Goal: Check status

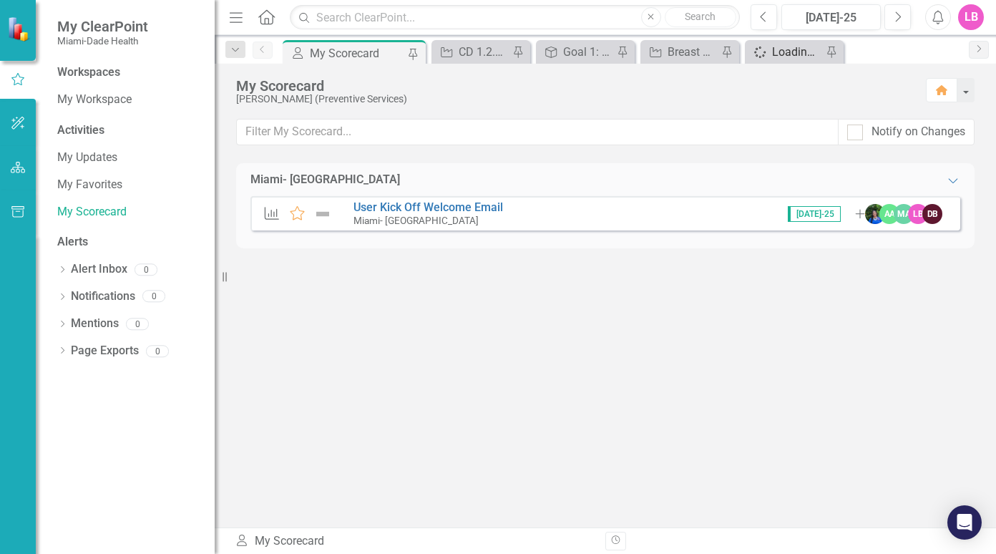
click at [779, 55] on div "Loading..." at bounding box center [797, 52] width 50 height 18
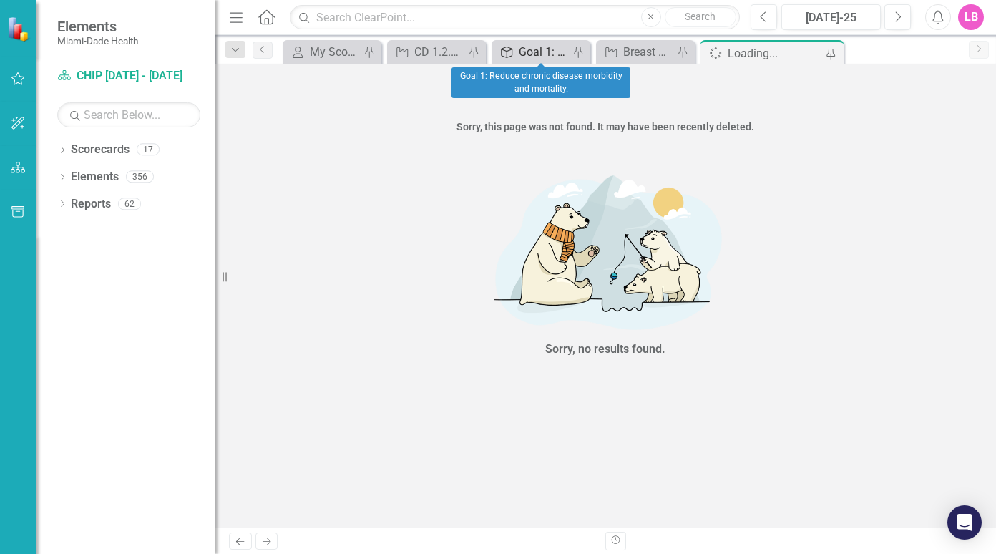
click at [546, 59] on div "Goal 1: Reduce chronic disease morbidity and mortality." at bounding box center [544, 52] width 50 height 18
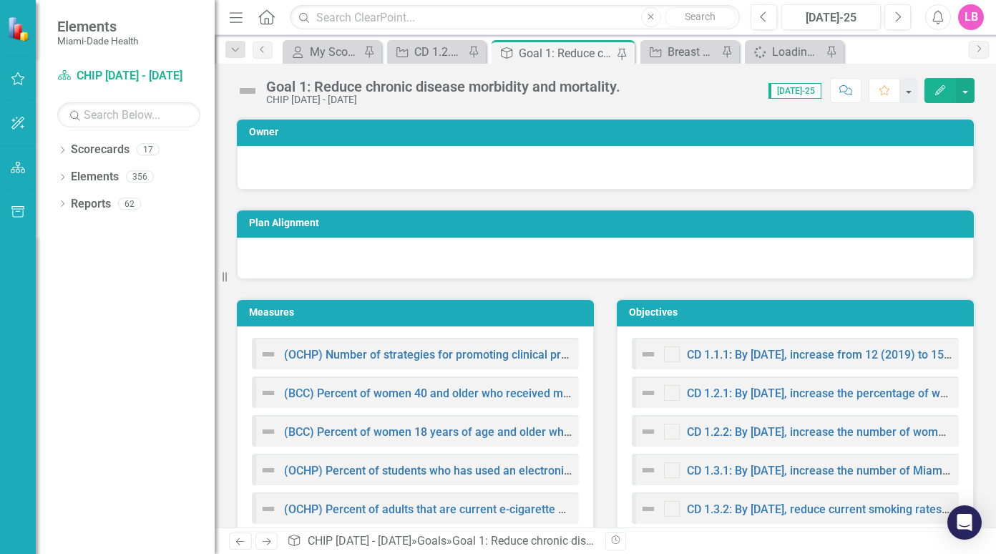
scroll to position [119, 0]
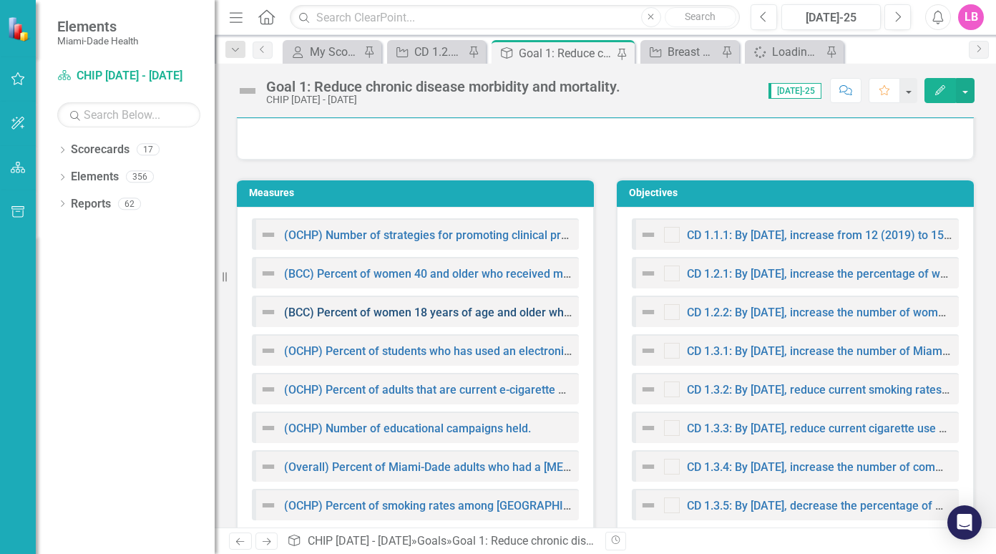
click at [463, 311] on link "(BCC) Percent of women 18 years of age and older who received a [MEDICAL_DATA] …" at bounding box center [543, 312] width 518 height 14
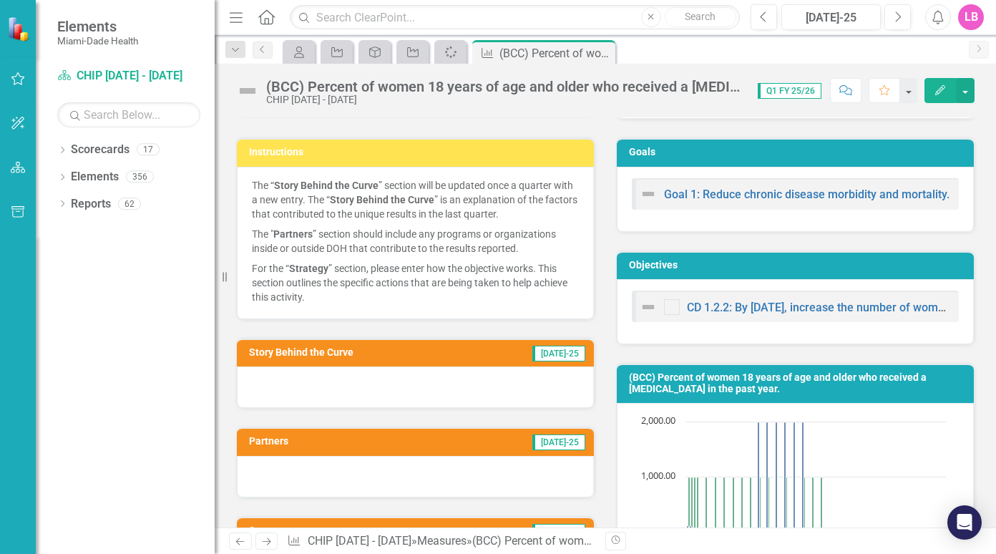
scroll to position [238, 0]
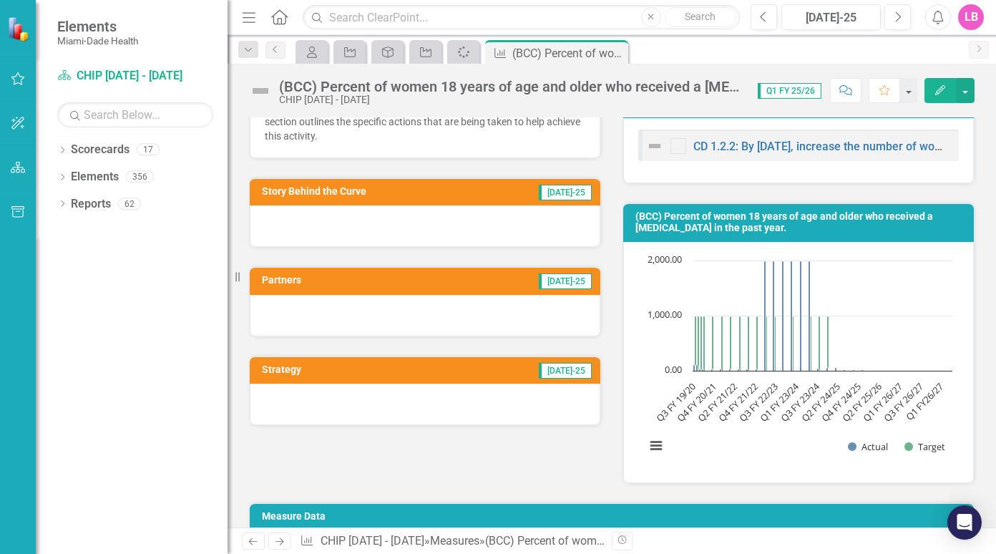
click at [227, 279] on div "Resize" at bounding box center [232, 277] width 11 height 554
click at [230, 279] on div "Resize" at bounding box center [232, 277] width 11 height 554
click at [235, 278] on icon "Resize" at bounding box center [240, 276] width 14 height 11
click at [235, 277] on icon "Resize" at bounding box center [240, 276] width 14 height 11
click at [560, 197] on span "[DATE]-25" at bounding box center [565, 193] width 53 height 16
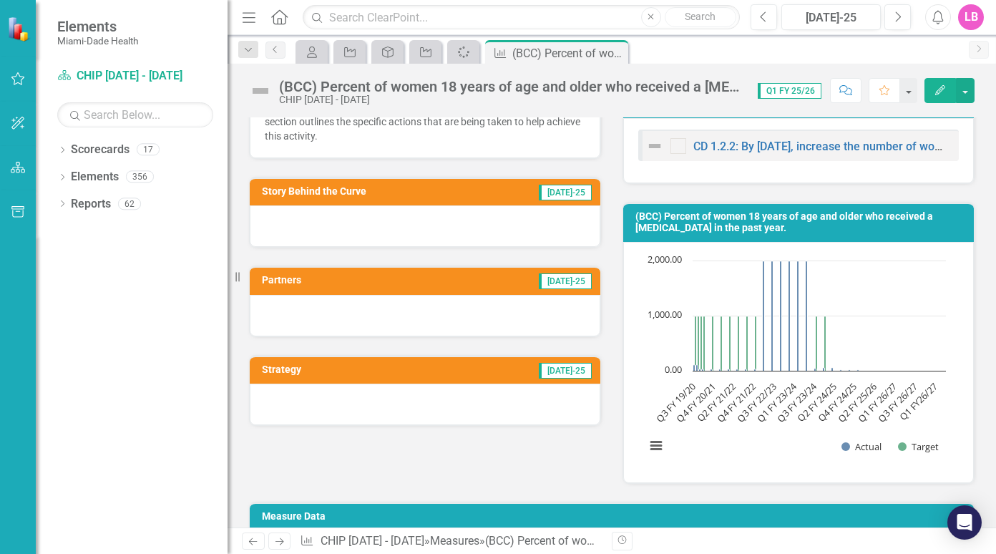
scroll to position [0, 0]
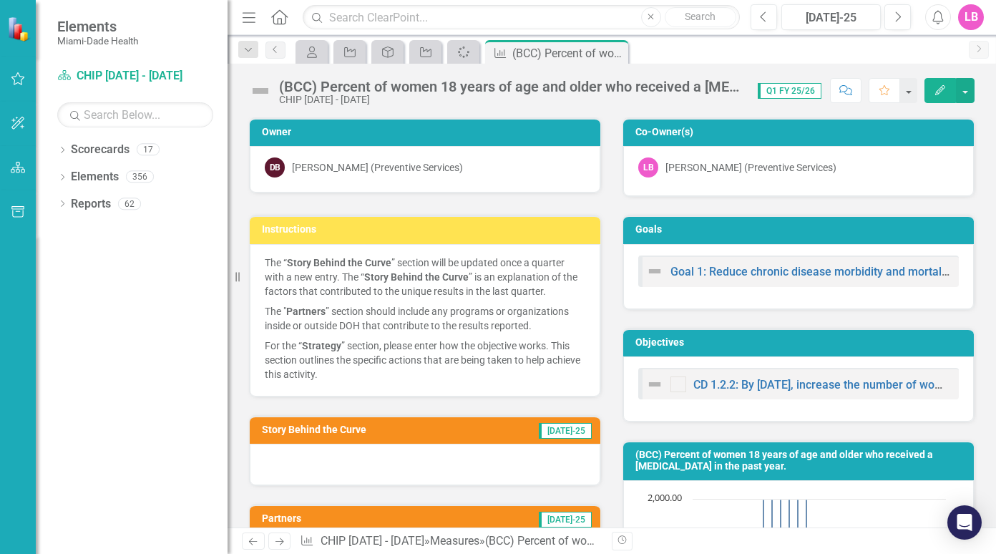
click at [947, 94] on button "Edit" at bounding box center [939, 90] width 31 height 25
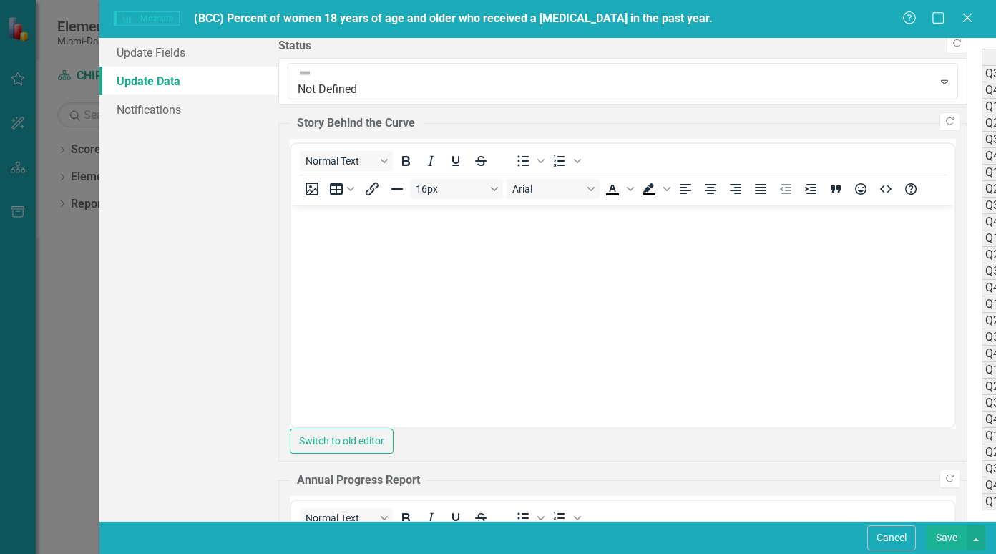
click at [981, 461] on div "Period Status Actual Target Q3 FY 19/20 Not Defined 107.00 1,000.00 Q4 FY 19/20…" at bounding box center [981, 321] width 0 height 544
click at [145, 57] on link "Update Fields" at bounding box center [188, 52] width 179 height 29
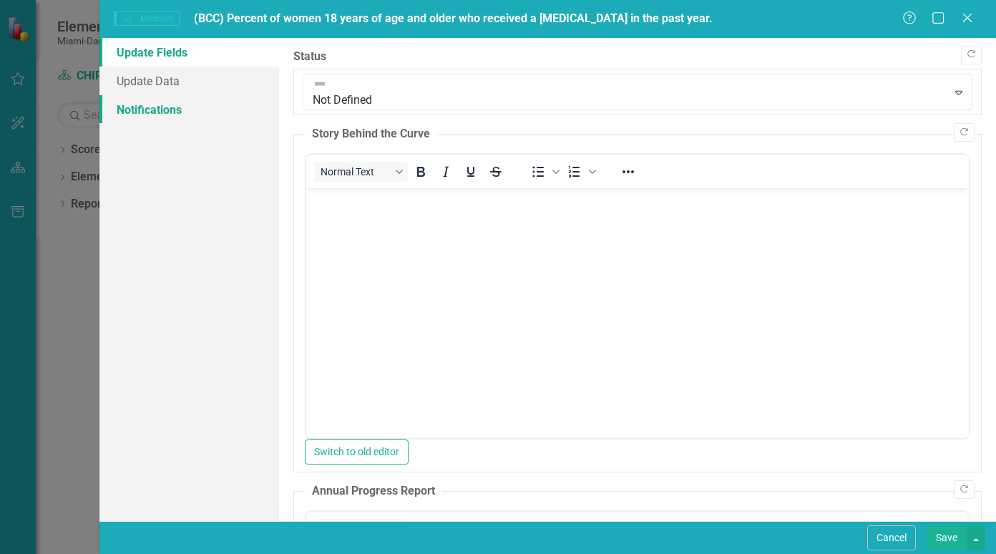
click at [133, 114] on link "Notifications" at bounding box center [189, 109] width 180 height 29
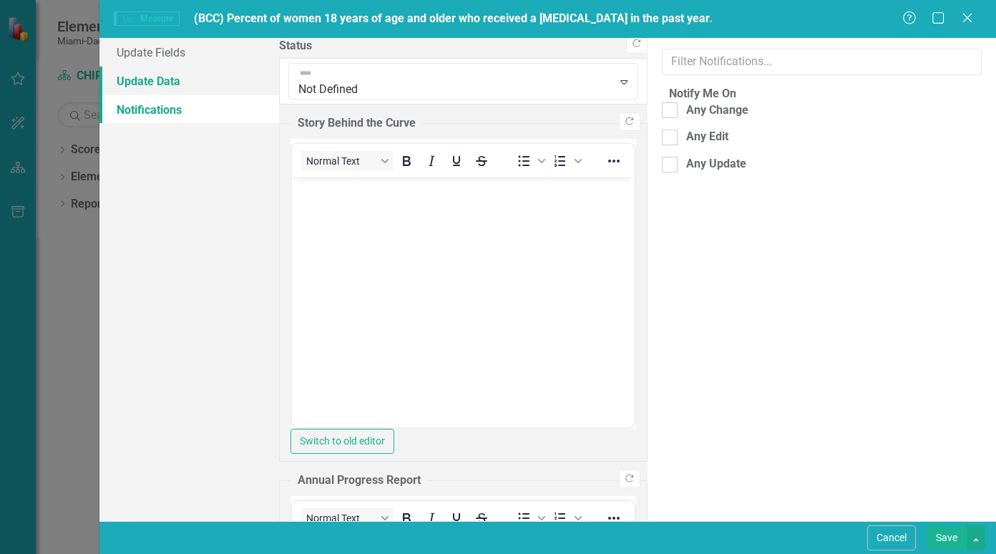
click at [144, 82] on link "Update Data" at bounding box center [189, 81] width 180 height 29
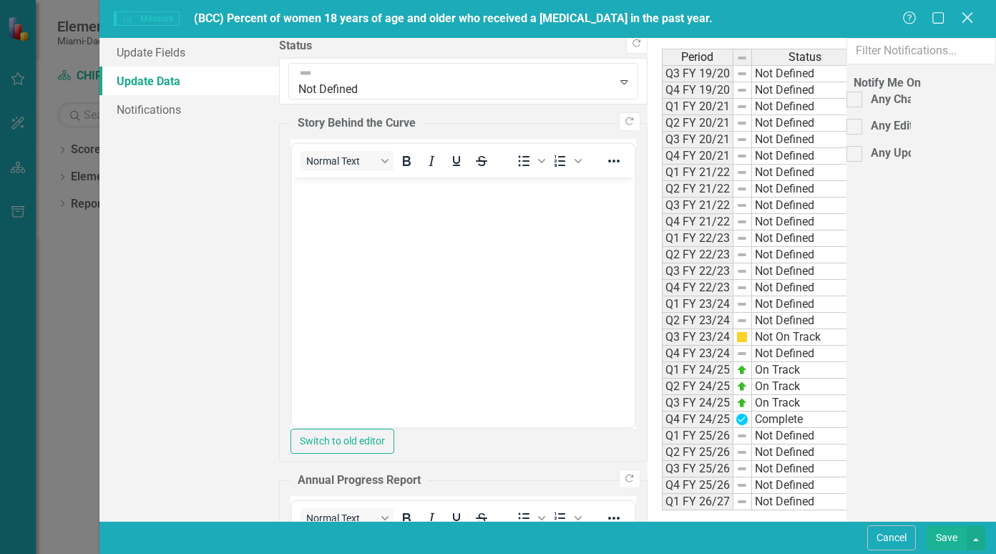
click at [966, 18] on icon at bounding box center [966, 17] width 11 height 11
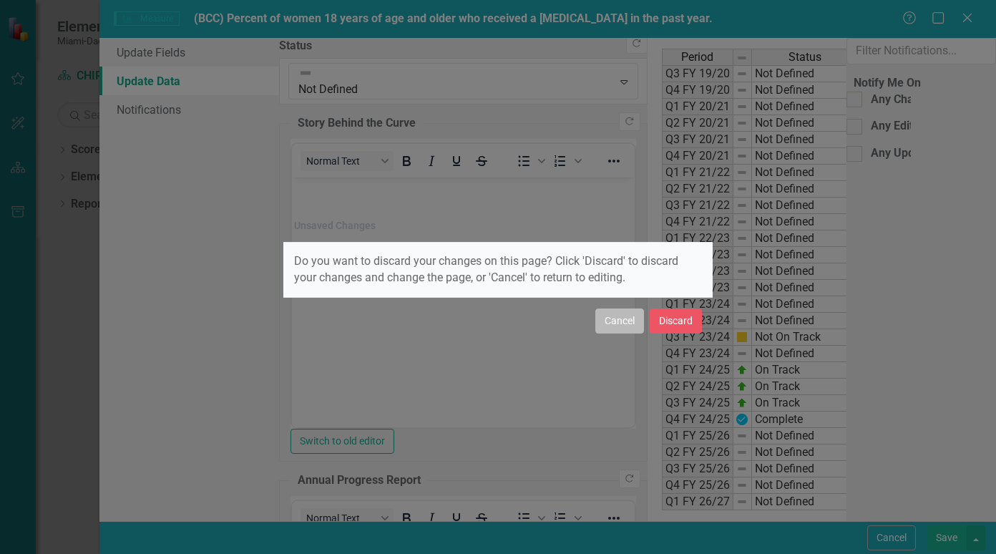
click at [622, 323] on button "Cancel" at bounding box center [619, 320] width 49 height 25
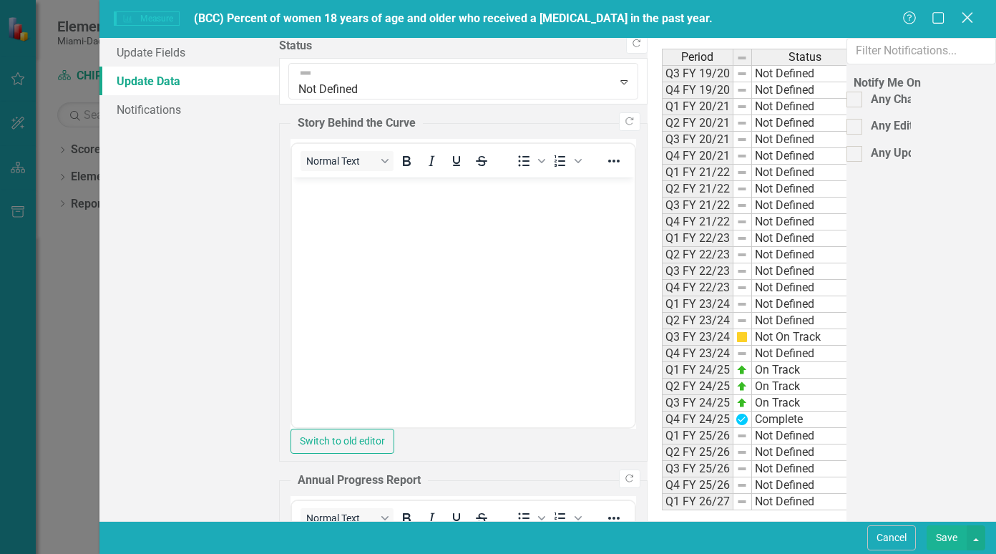
click at [973, 15] on icon "Close" at bounding box center [967, 18] width 18 height 14
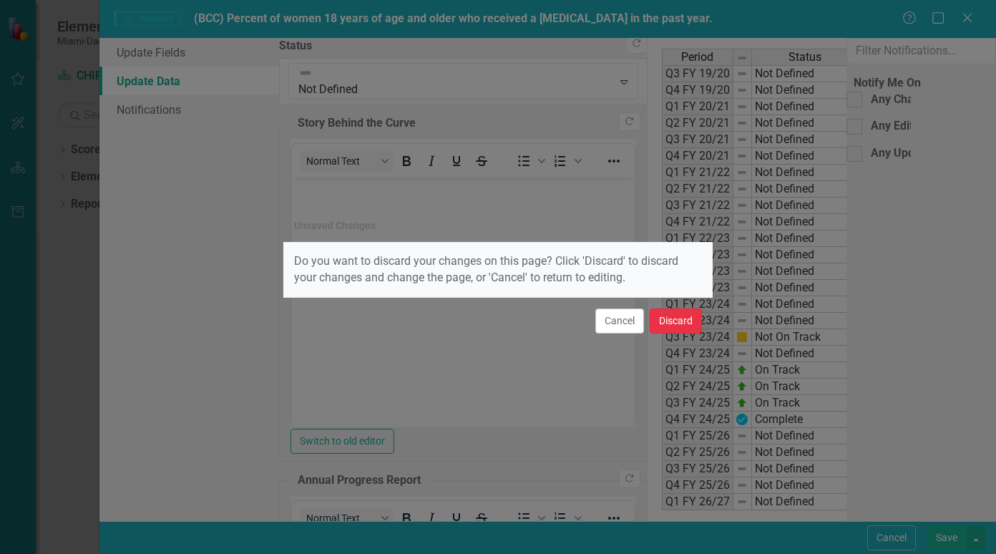
click at [667, 333] on button "Discard" at bounding box center [675, 320] width 52 height 25
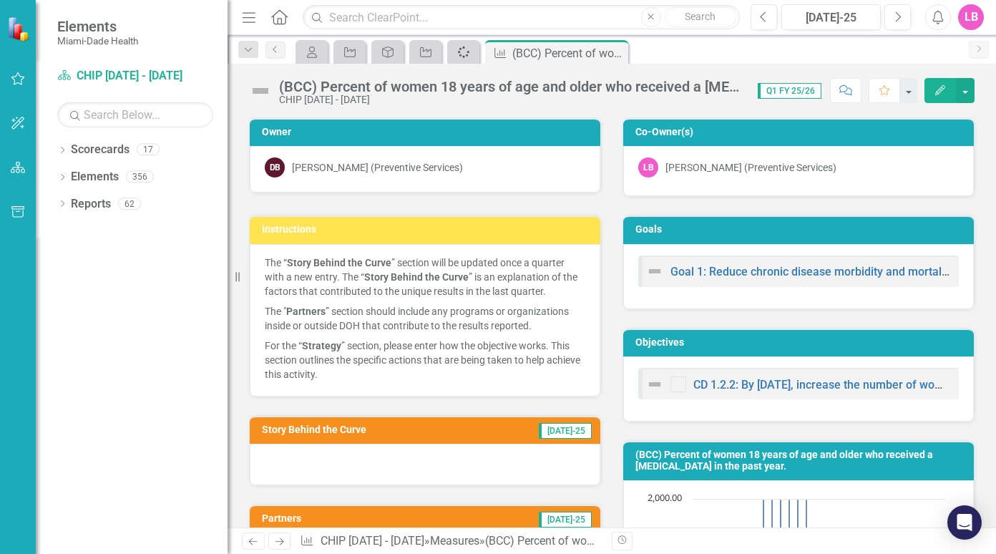
click at [468, 55] on icon "Spinner" at bounding box center [463, 51] width 14 height 11
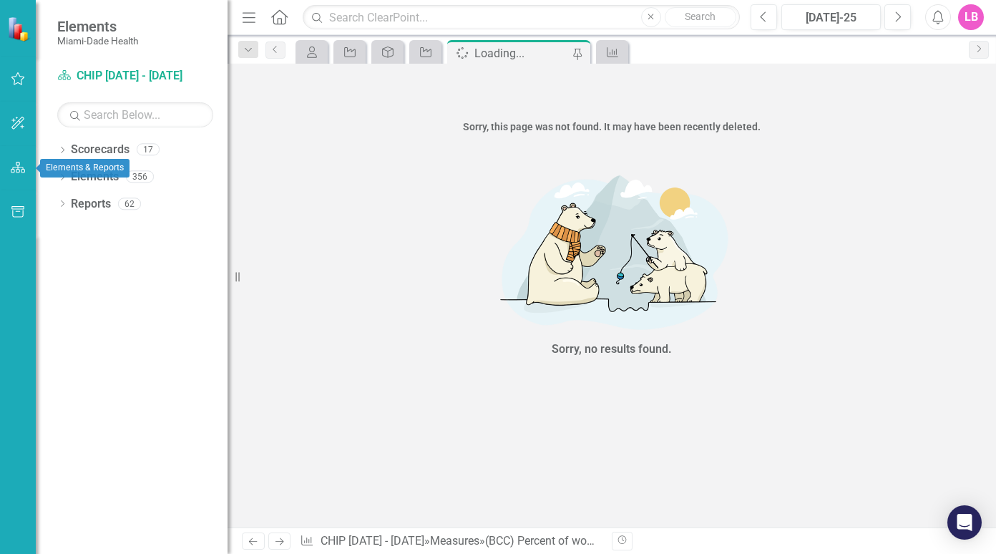
click at [21, 119] on button "button" at bounding box center [18, 124] width 32 height 30
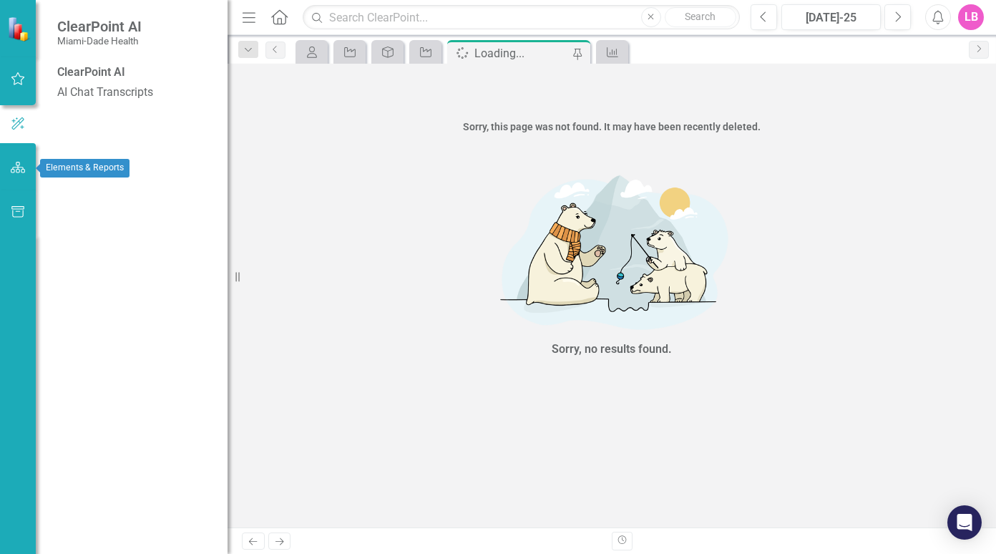
click at [16, 171] on icon "button" at bounding box center [18, 167] width 15 height 11
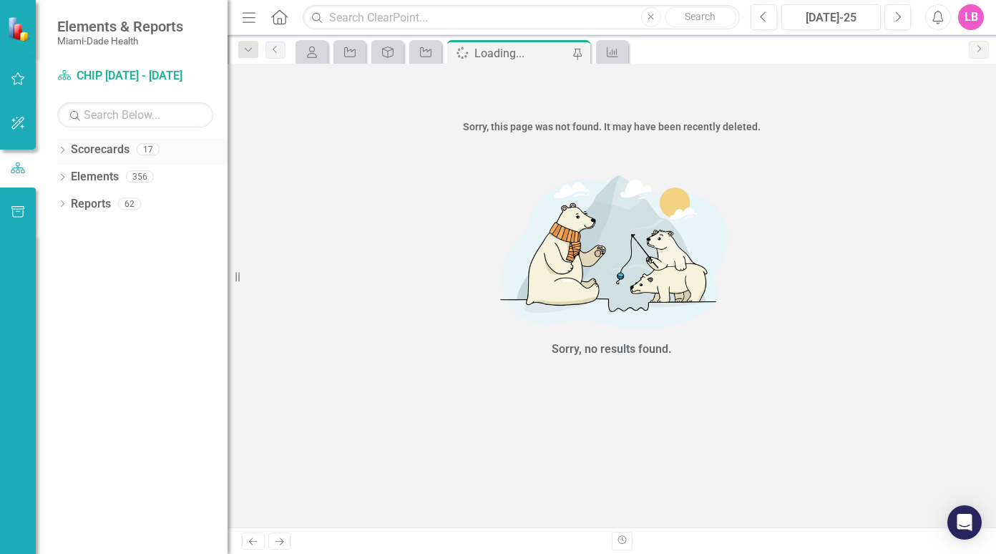
click at [153, 144] on div "17" at bounding box center [148, 150] width 23 height 12
click at [153, 142] on div "Scorecards 17" at bounding box center [149, 151] width 157 height 27
click at [154, 150] on div "17" at bounding box center [148, 150] width 23 height 12
click at [144, 178] on div "356" at bounding box center [140, 177] width 28 height 12
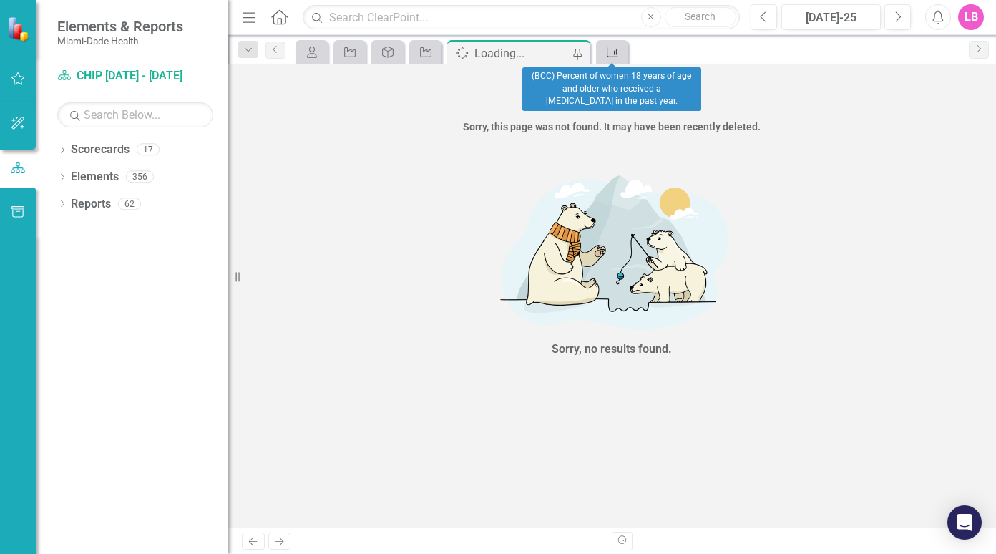
click at [612, 55] on icon "Measure" at bounding box center [612, 51] width 14 height 11
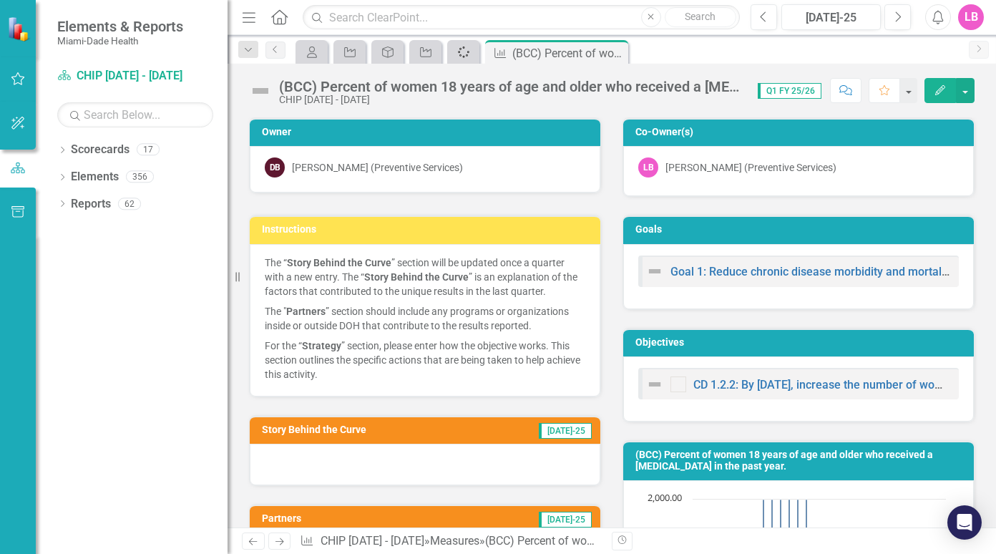
click at [453, 56] on div "Spinner" at bounding box center [461, 52] width 20 height 18
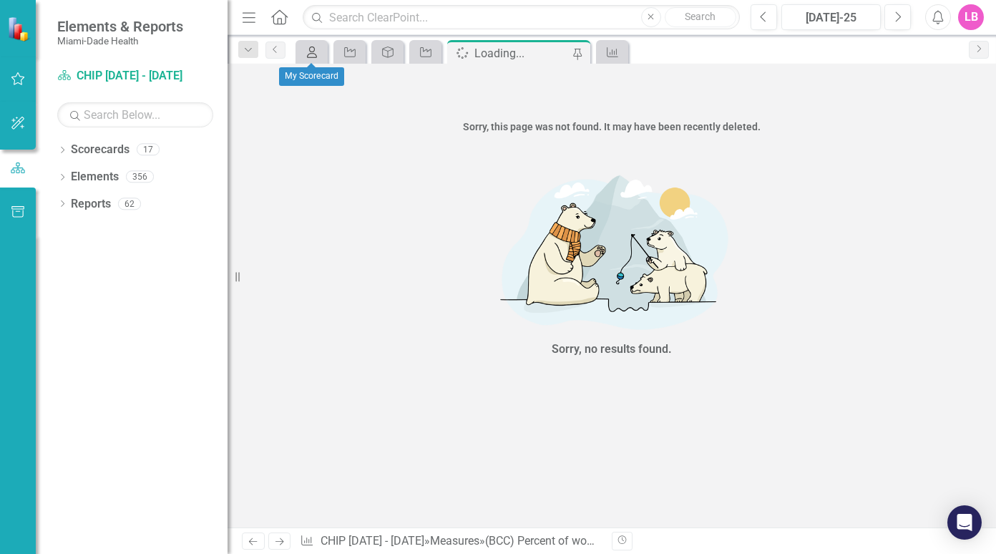
click at [317, 58] on div "My Scorecard" at bounding box center [309, 52] width 20 height 18
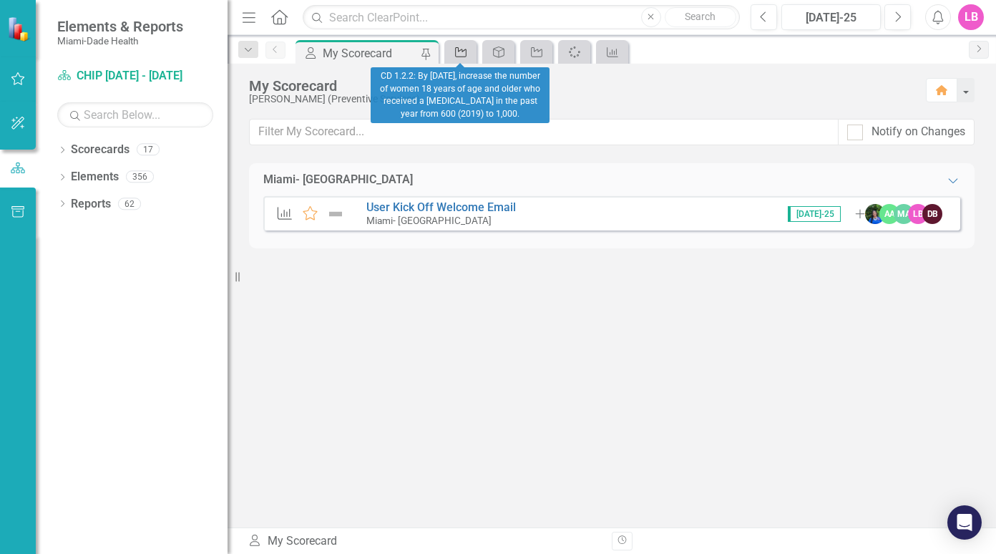
click at [469, 59] on link "Objective" at bounding box center [460, 52] width 25 height 18
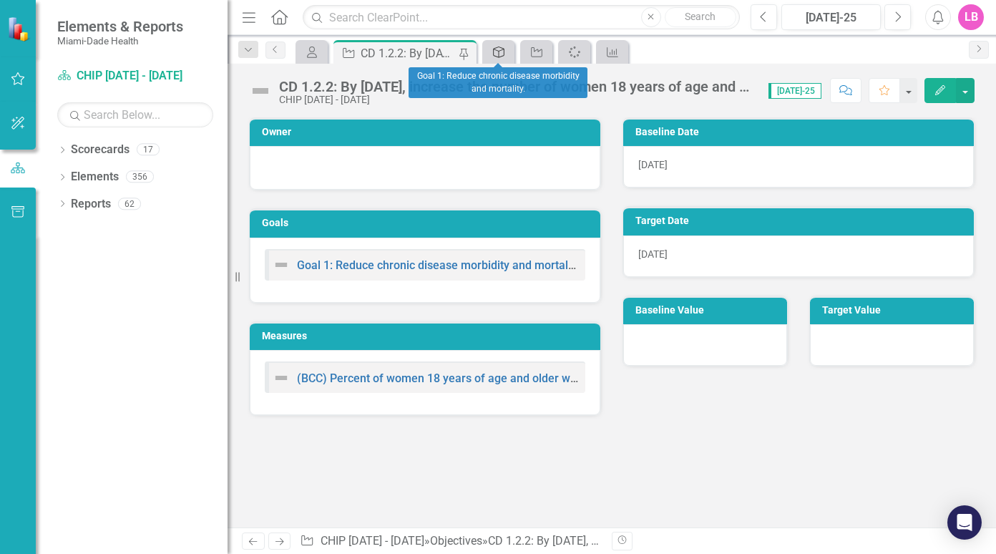
click at [506, 54] on icon "Goal" at bounding box center [498, 51] width 14 height 11
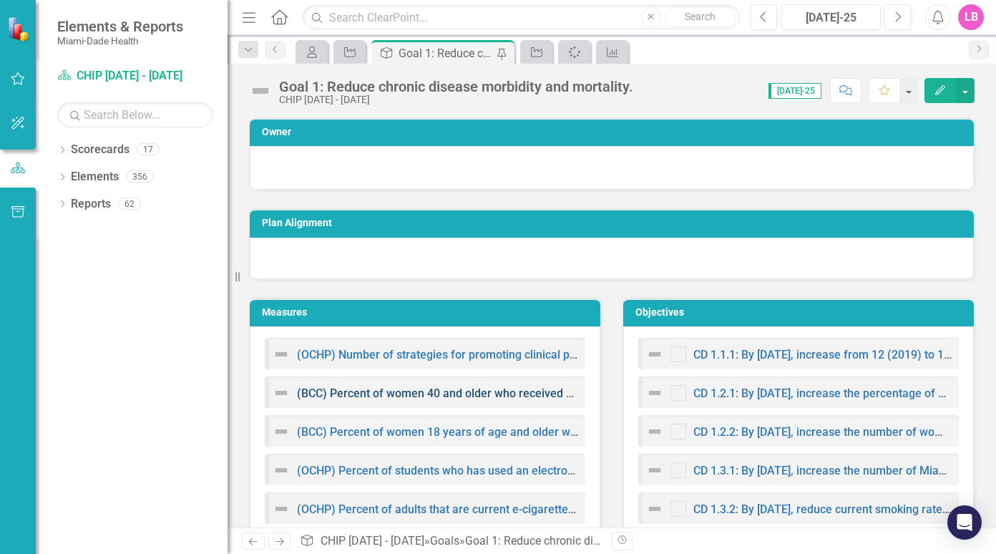
click at [459, 397] on link "(BCC) Percent of women 40 and older who received mammograms in the past year." at bounding box center [511, 393] width 429 height 14
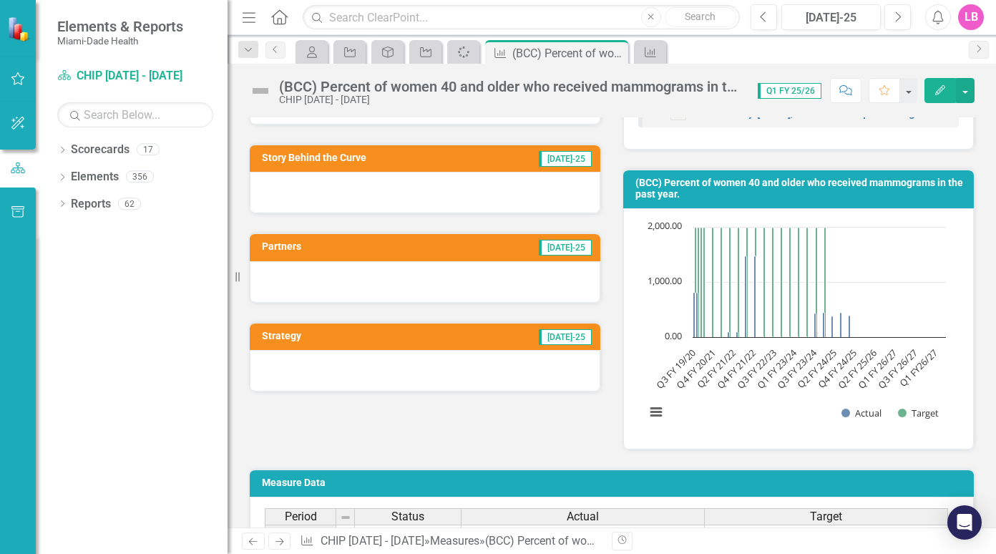
scroll to position [238, 0]
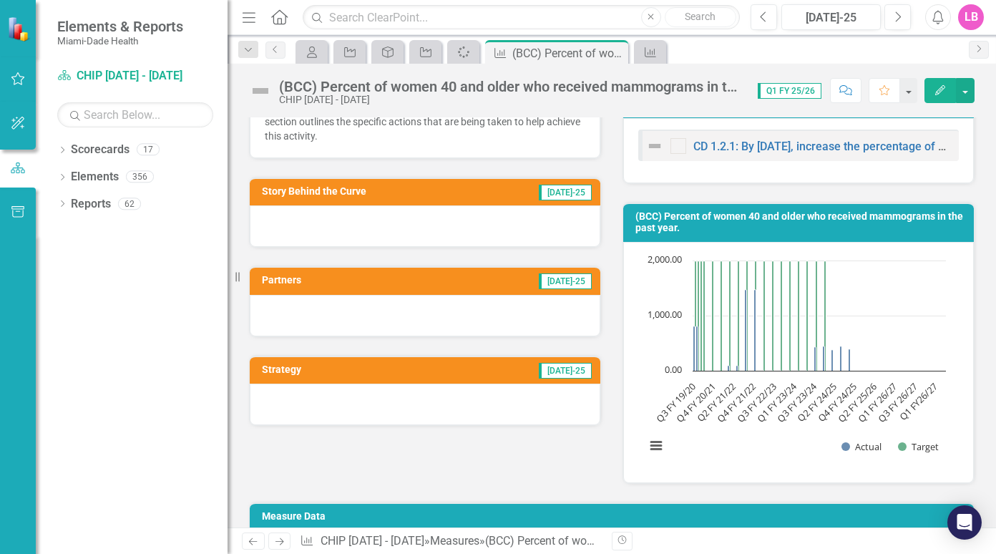
click at [576, 199] on span "[DATE]-25" at bounding box center [565, 193] width 53 height 16
click at [576, 198] on span "[DATE]-25" at bounding box center [565, 193] width 53 height 16
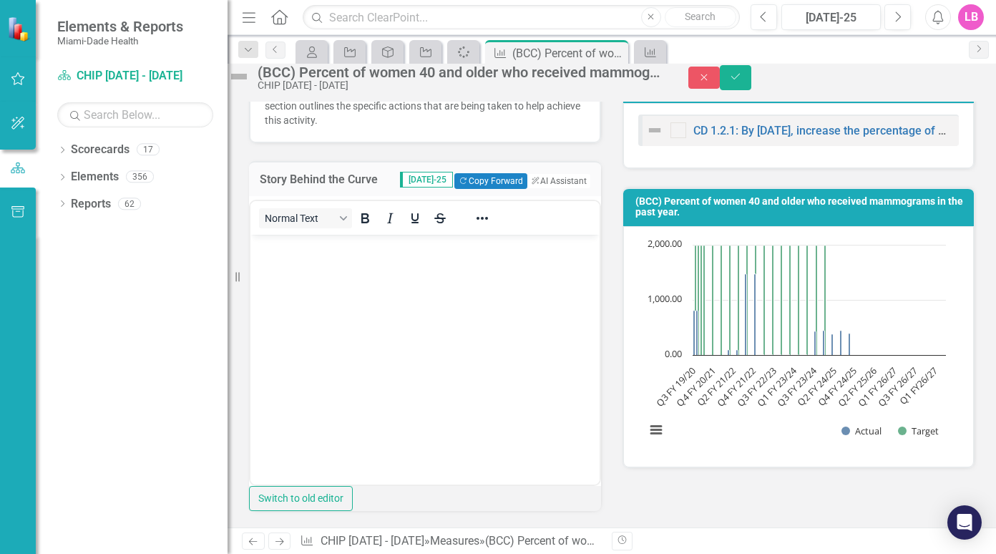
scroll to position [0, 0]
click at [407, 187] on span "[DATE]-25" at bounding box center [426, 180] width 53 height 16
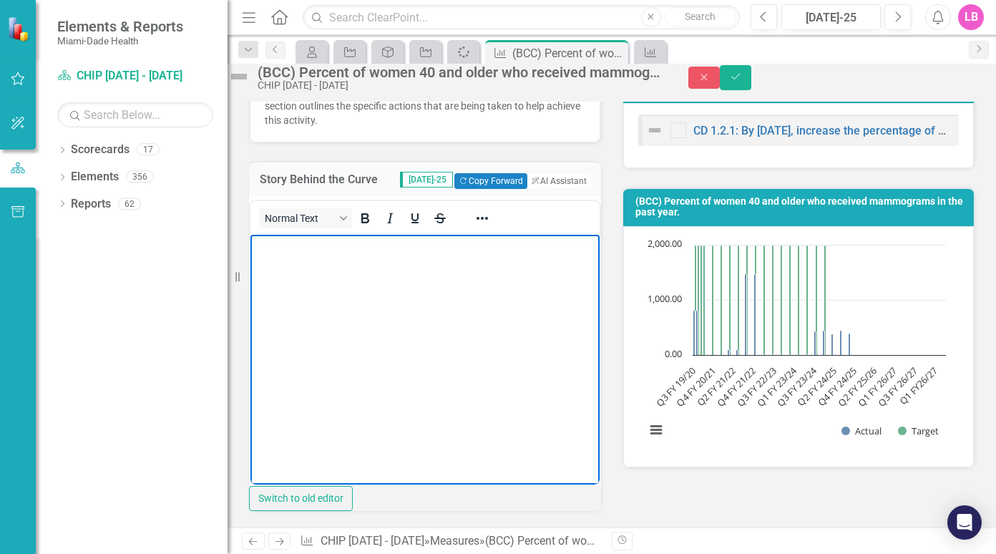
click at [456, 313] on body "Rich Text Area. Press ALT-0 for help." at bounding box center [424, 341] width 349 height 215
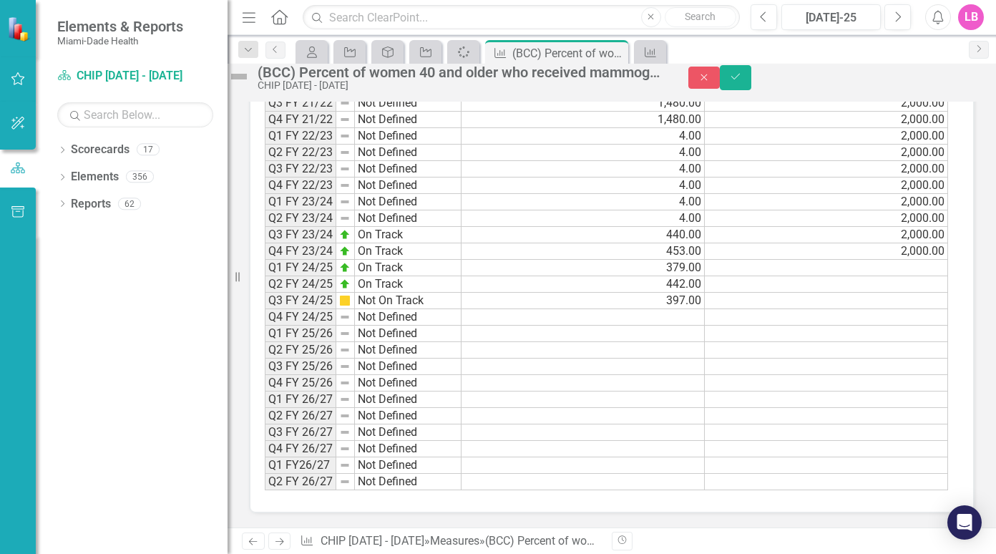
scroll to position [1073, 0]
